Goal: Information Seeking & Learning: Learn about a topic

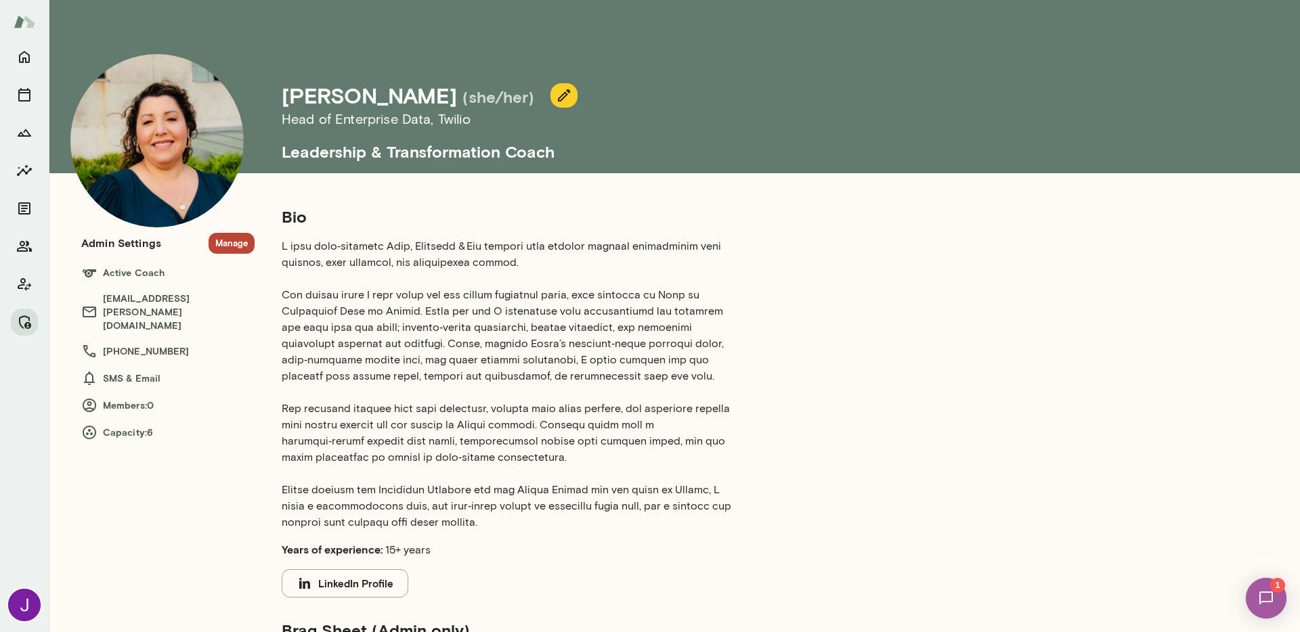
click at [370, 101] on h4 "[PERSON_NAME]" at bounding box center [369, 96] width 175 height 26
copy h4 "Indrikovs"
click at [366, 576] on button "LinkedIn Profile" at bounding box center [345, 583] width 127 height 28
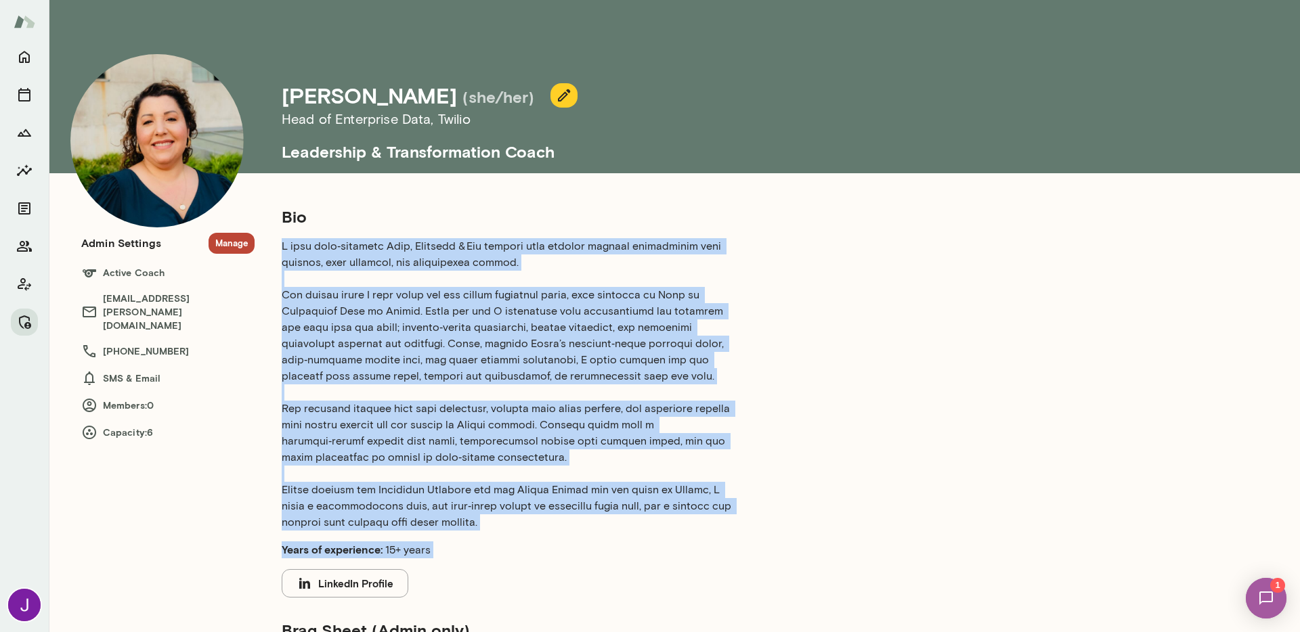
drag, startPoint x: 277, startPoint y: 244, endPoint x: 617, endPoint y: 559, distance: 463.3
drag, startPoint x: 281, startPoint y: 246, endPoint x: 522, endPoint y: 521, distance: 365.6
click at [522, 521] on p at bounding box center [509, 384] width 455 height 293
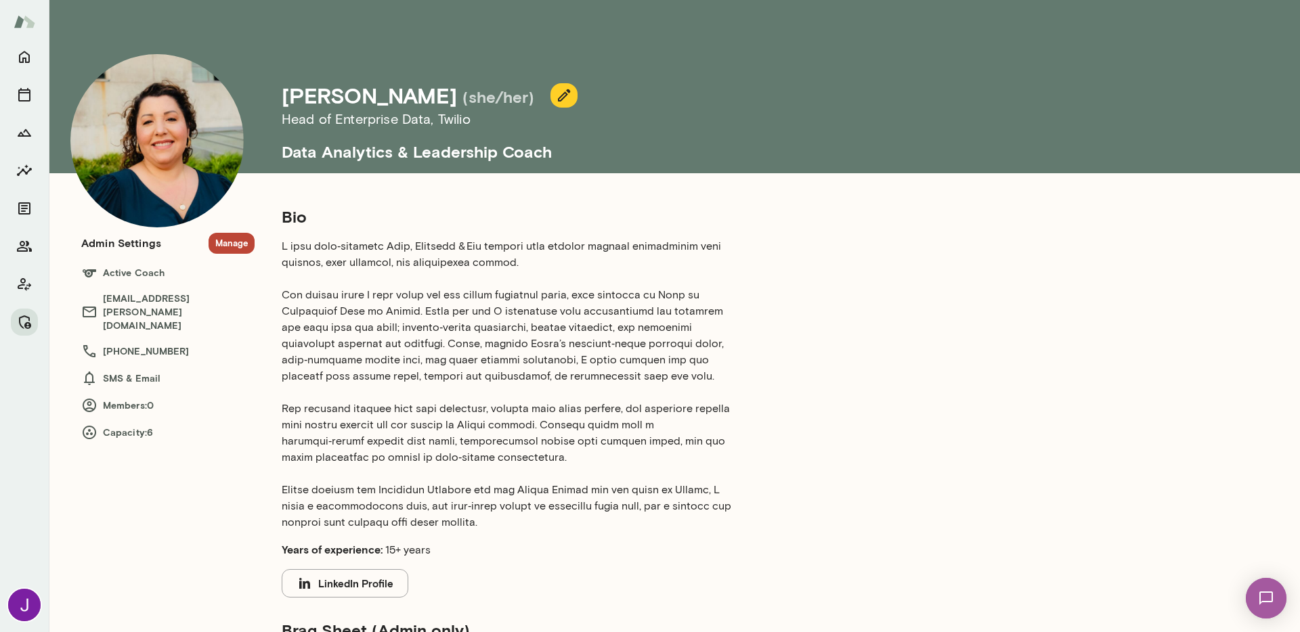
click at [406, 125] on h6 "Head of Enterprise Data , Twilio" at bounding box center [688, 119] width 813 height 22
click at [406, 124] on h6 "Head of Enterprise Data , Twilio" at bounding box center [688, 119] width 813 height 22
copy h6 "Head of Enterprise Data , Twilio"
drag, startPoint x: 275, startPoint y: 150, endPoint x: 601, endPoint y: 171, distance: 327.0
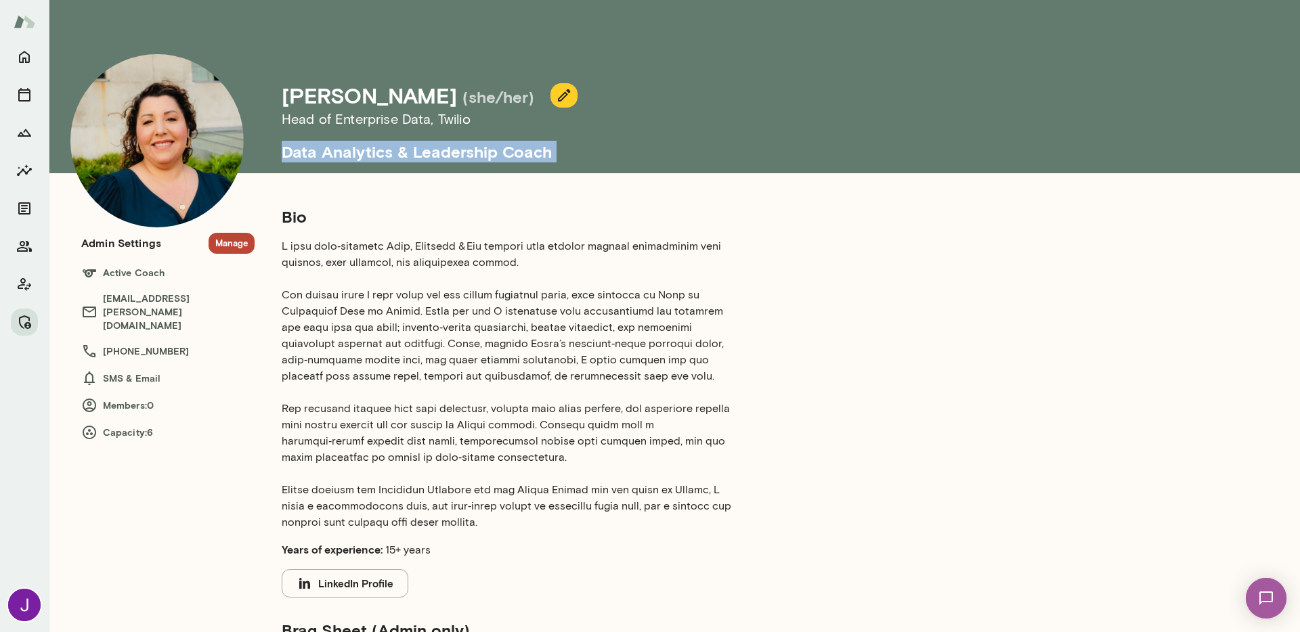
click at [601, 171] on div "[PERSON_NAME] (she/her) Head of Enterprise Data , Twilio Data Analytics & Leade…" at bounding box center [590, 86] width 1040 height 173
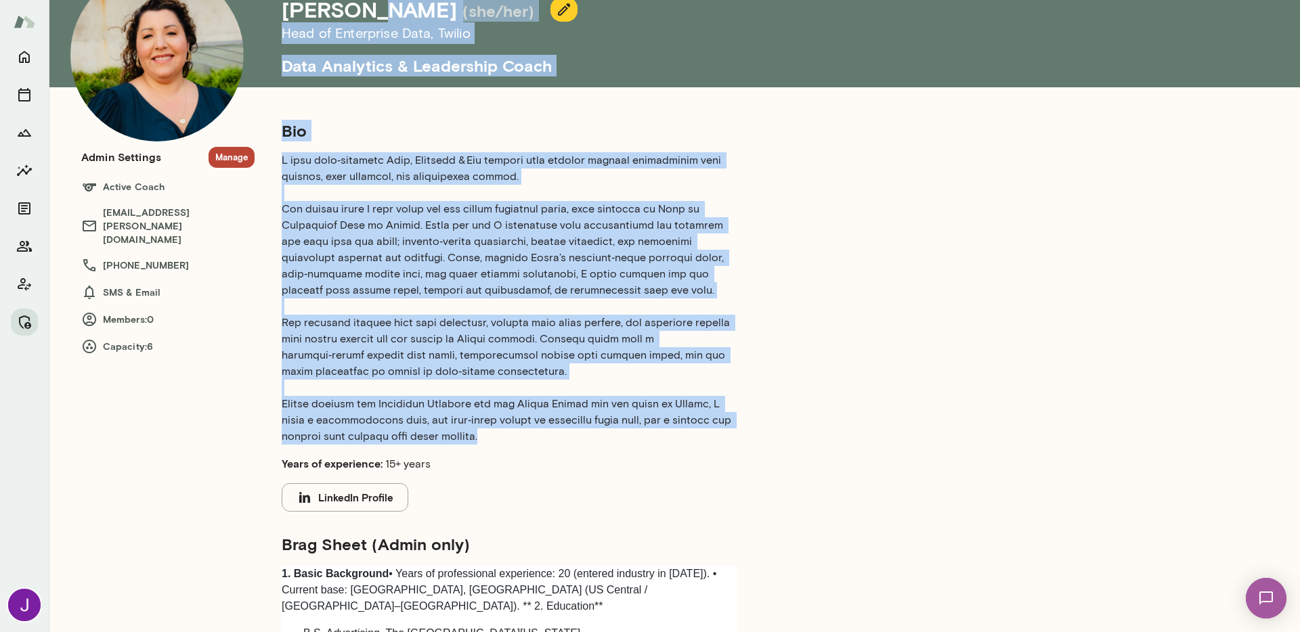
scroll to position [68, 0]
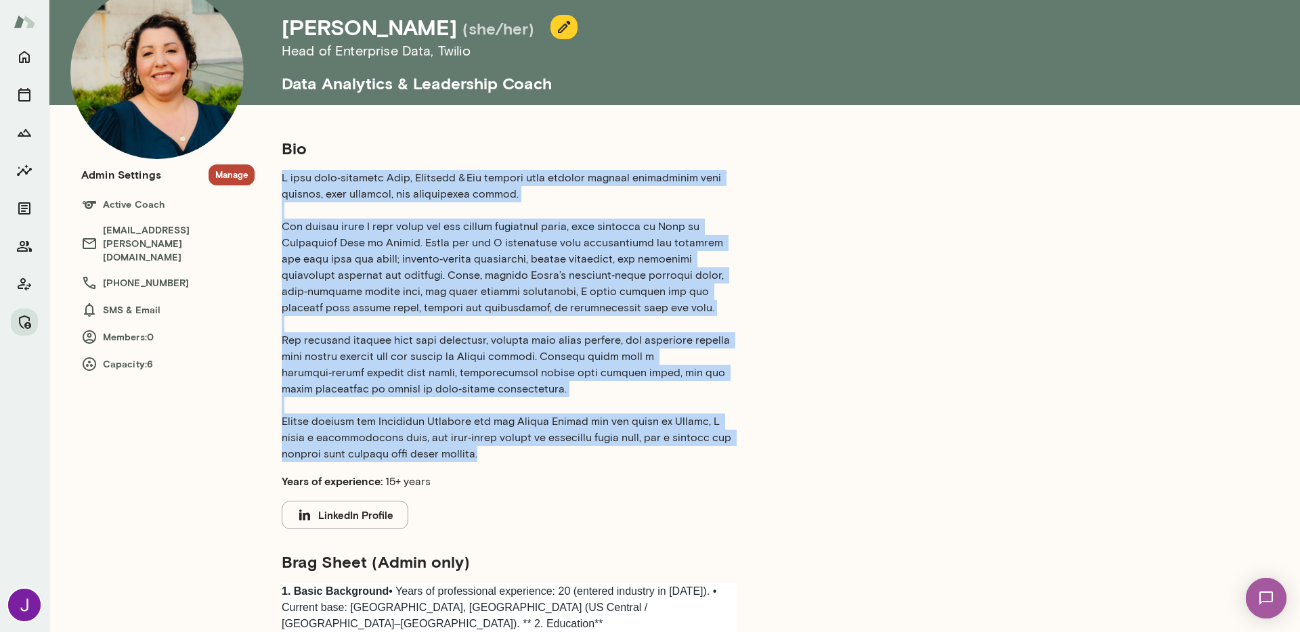
drag, startPoint x: 483, startPoint y: 247, endPoint x: 267, endPoint y: 174, distance: 227.4
copy p "L ipsu dolo‑sitametc Adip, Elitsedd & Eiu tempori utla etdolor magnaal enimadmi…"
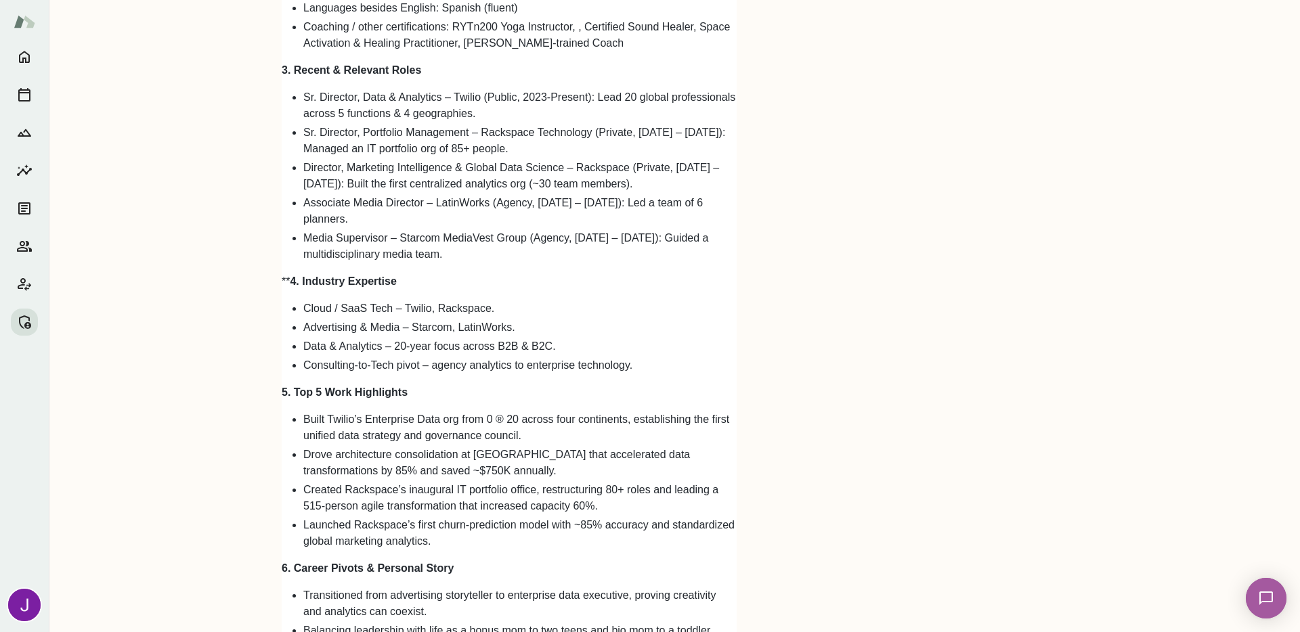
scroll to position [0, 0]
